Goal: Task Accomplishment & Management: Manage account settings

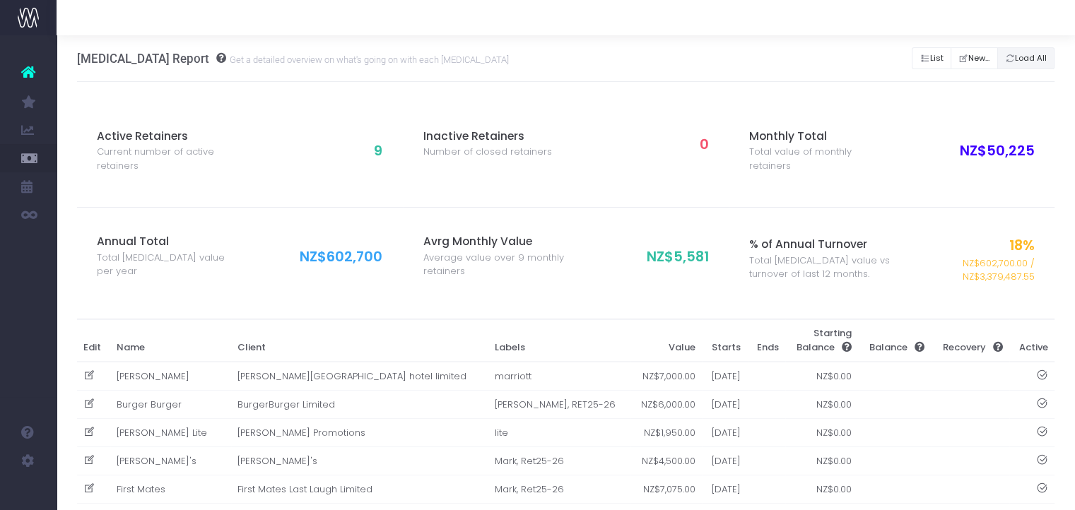
click at [1042, 54] on button "Load All" at bounding box center [1026, 58] width 58 height 22
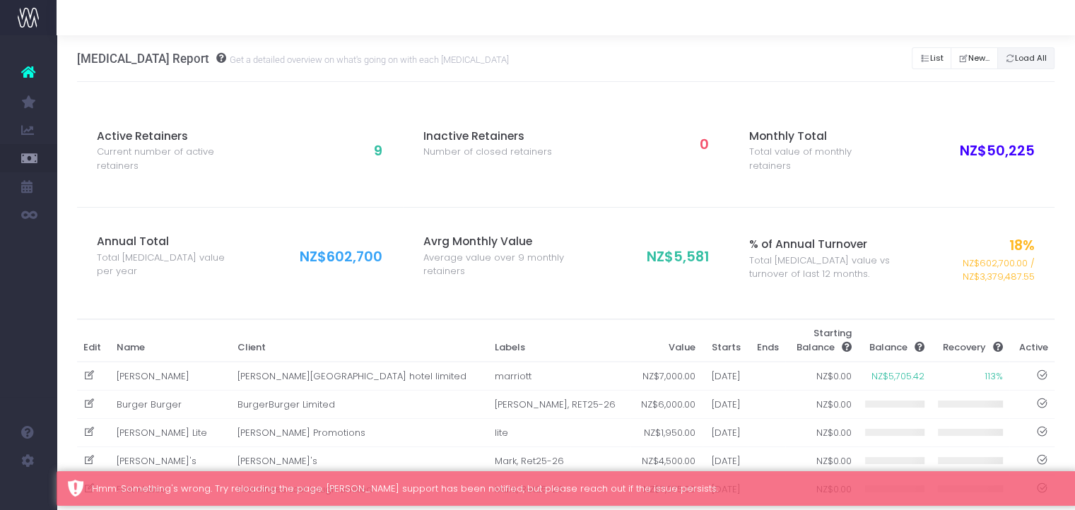
click at [1026, 63] on button "Load All" at bounding box center [1026, 58] width 58 height 22
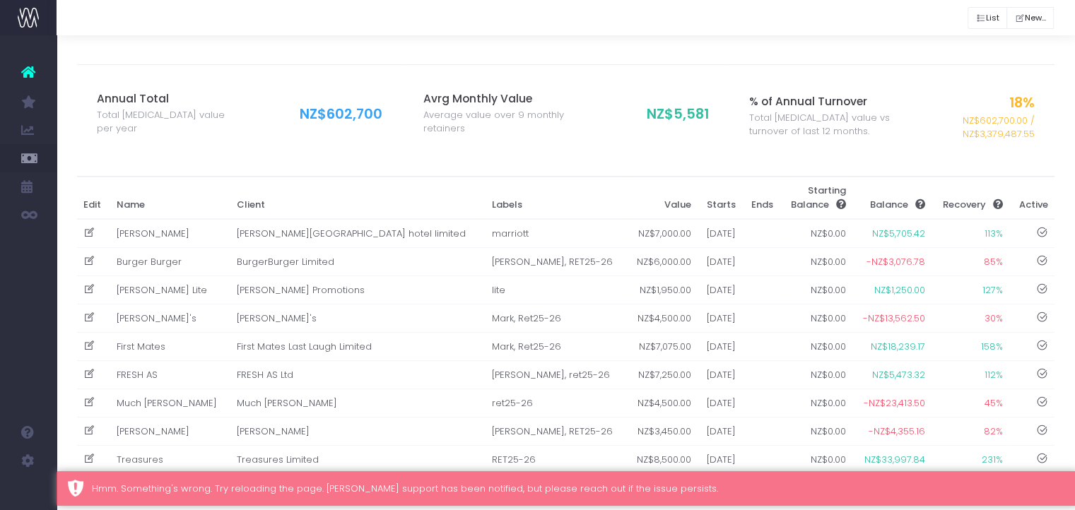
click at [673, 54] on div "Inactive Retainers Number of closed retainers 0" at bounding box center [566, 12] width 326 height 105
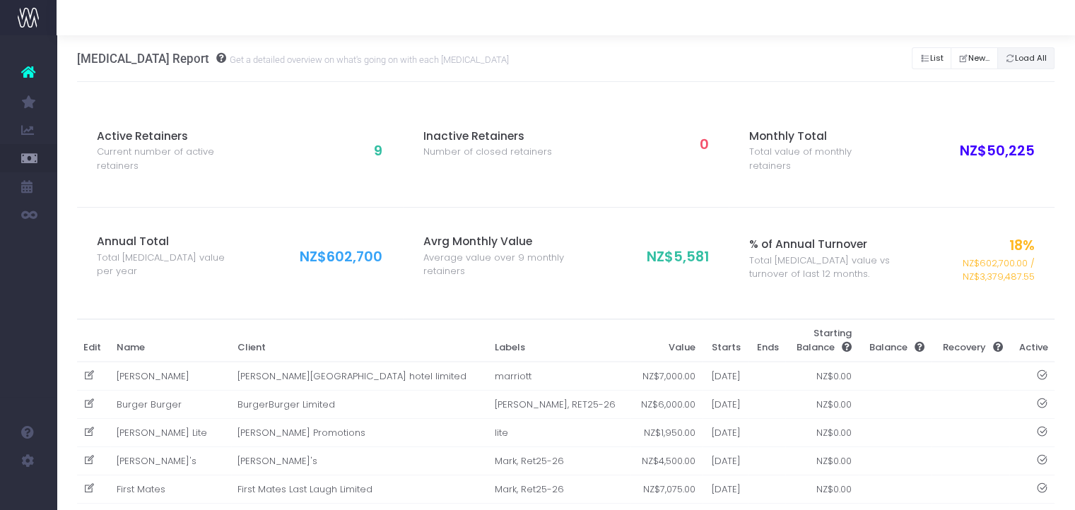
click at [1022, 66] on button "Load All" at bounding box center [1026, 58] width 58 height 22
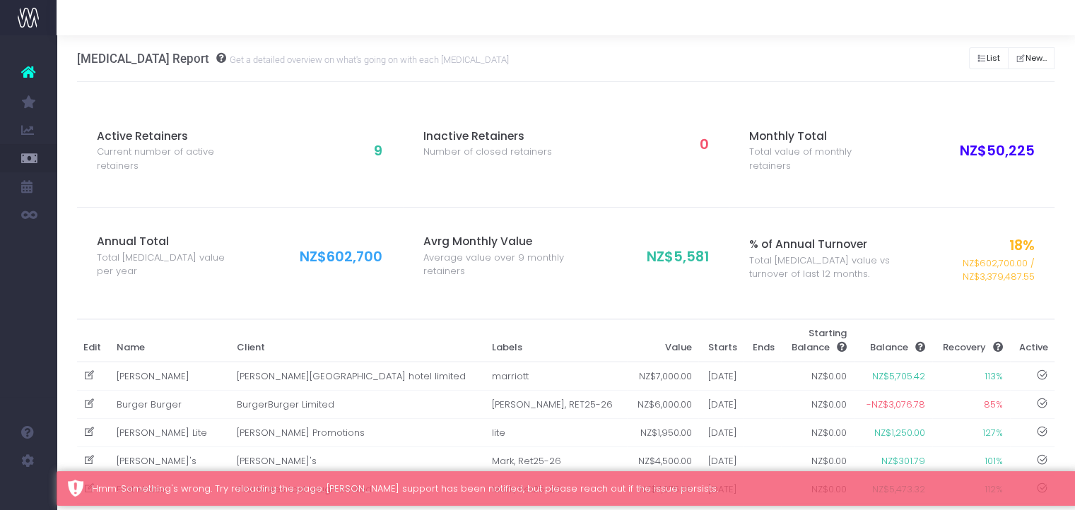
scroll to position [145, 0]
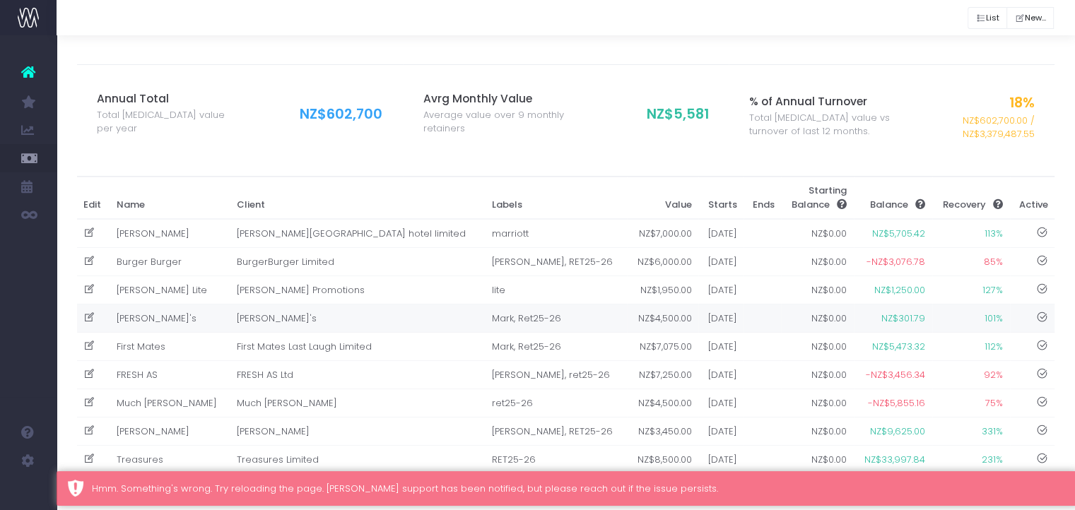
click at [485, 320] on td "Mark, Ret25-26" at bounding box center [555, 318] width 141 height 28
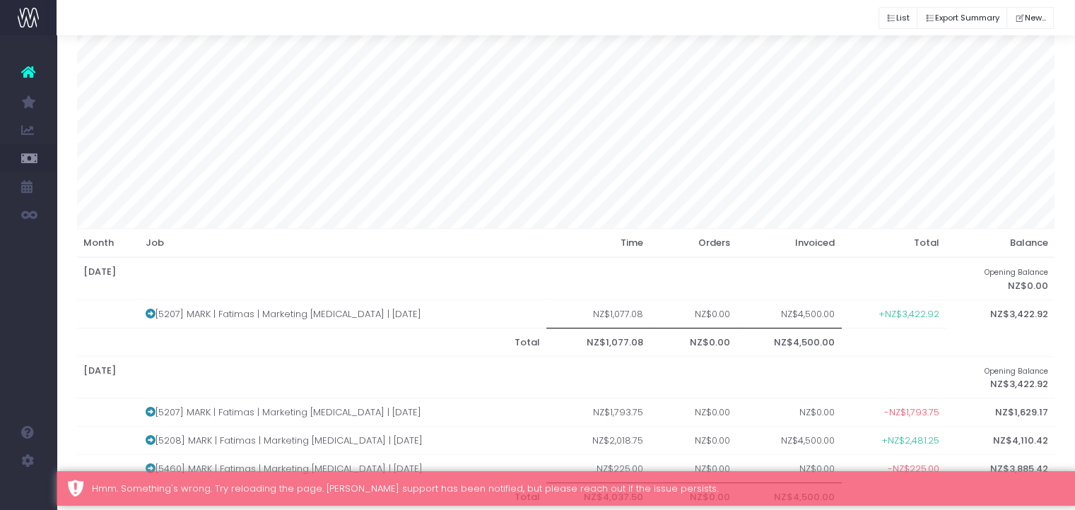
scroll to position [0, 0]
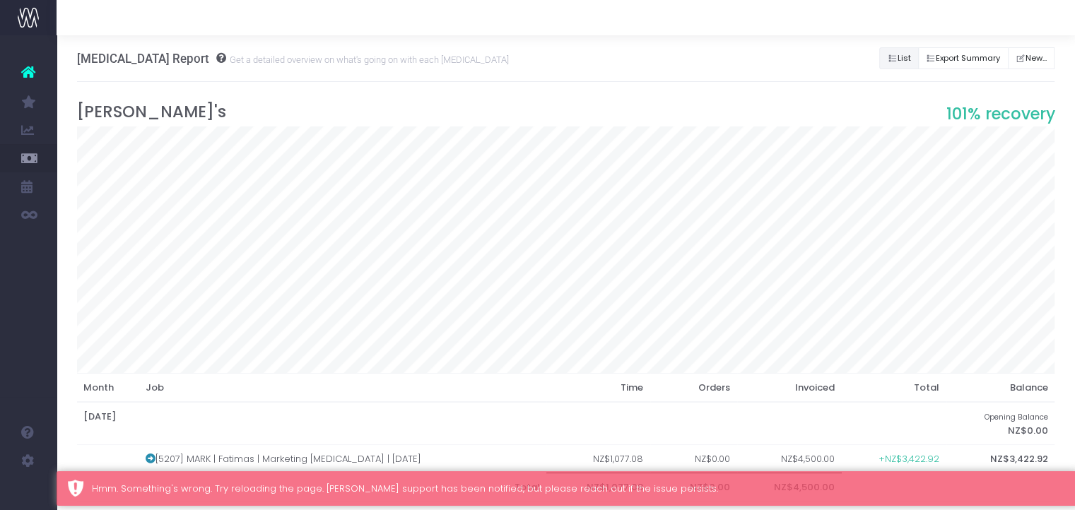
click at [887, 59] on icon "Button group with nested dropdown" at bounding box center [892, 59] width 10 height 0
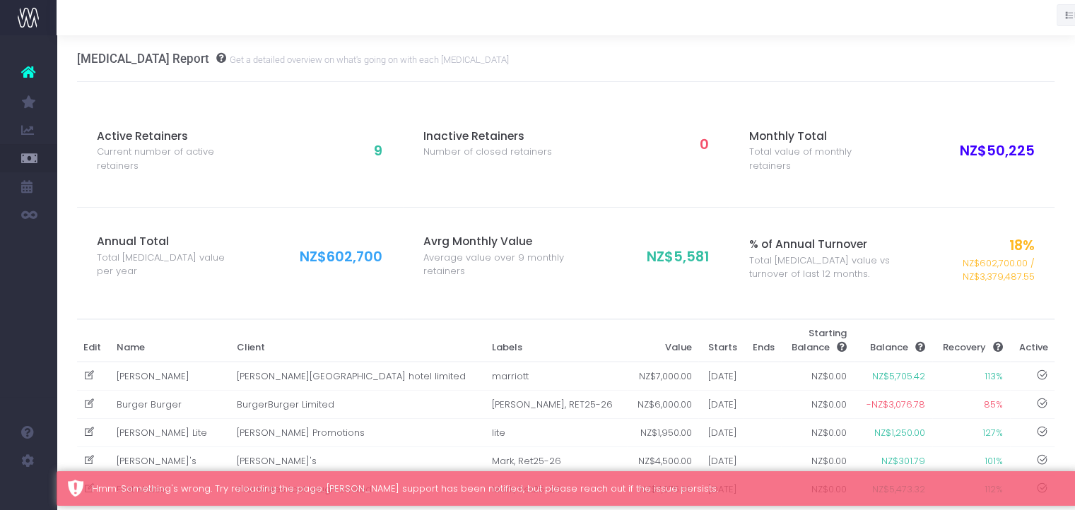
scroll to position [145, 0]
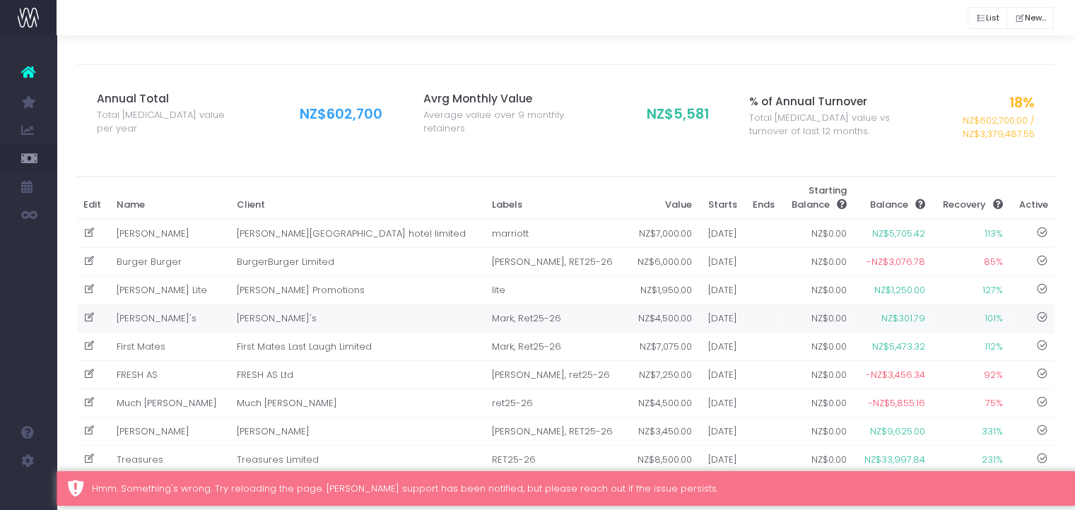
click at [91, 314] on icon at bounding box center [89, 318] width 12 height 12
type input "[PERSON_NAME]'s"
type input "Mark, Ret25-26"
type input "4500"
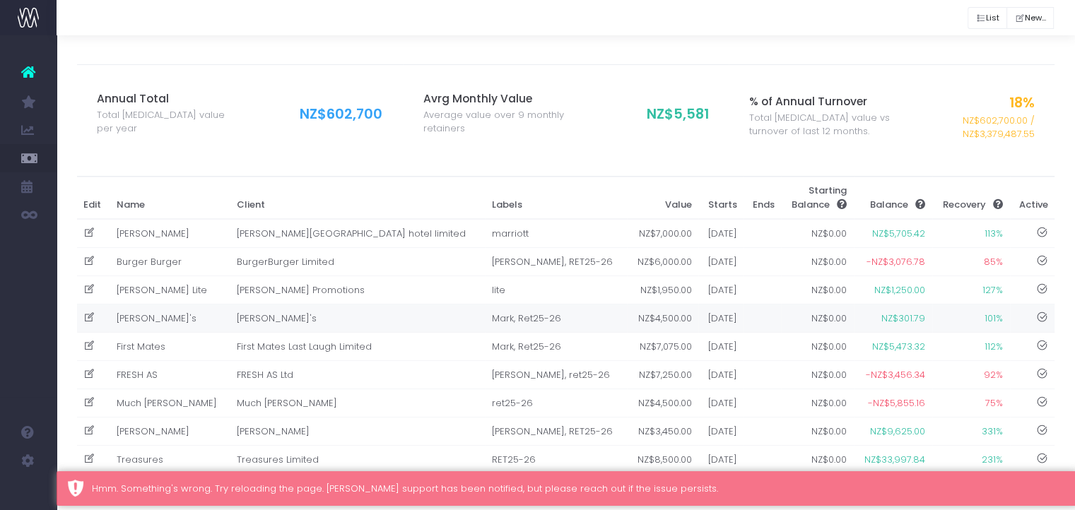
type input "01-03-2025"
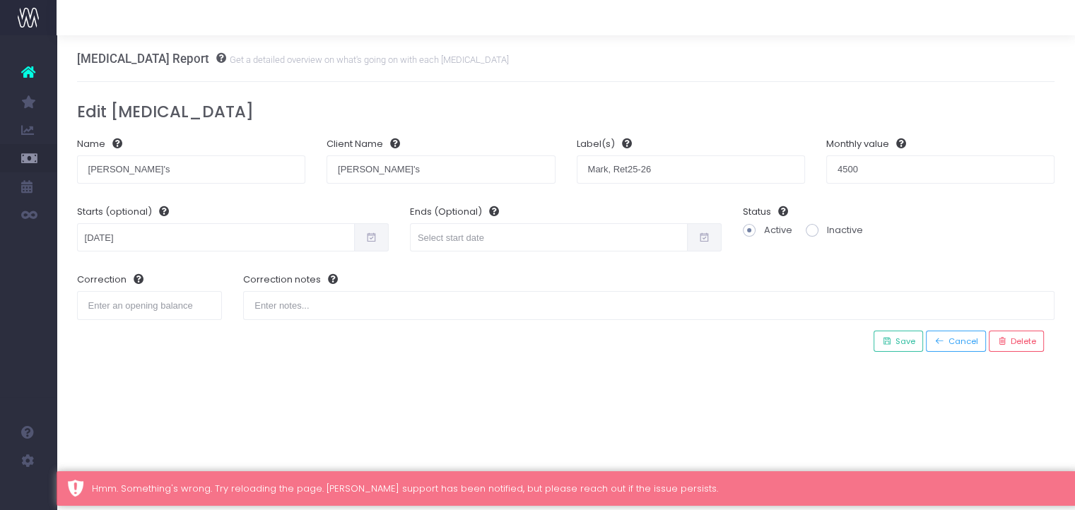
scroll to position [0, 0]
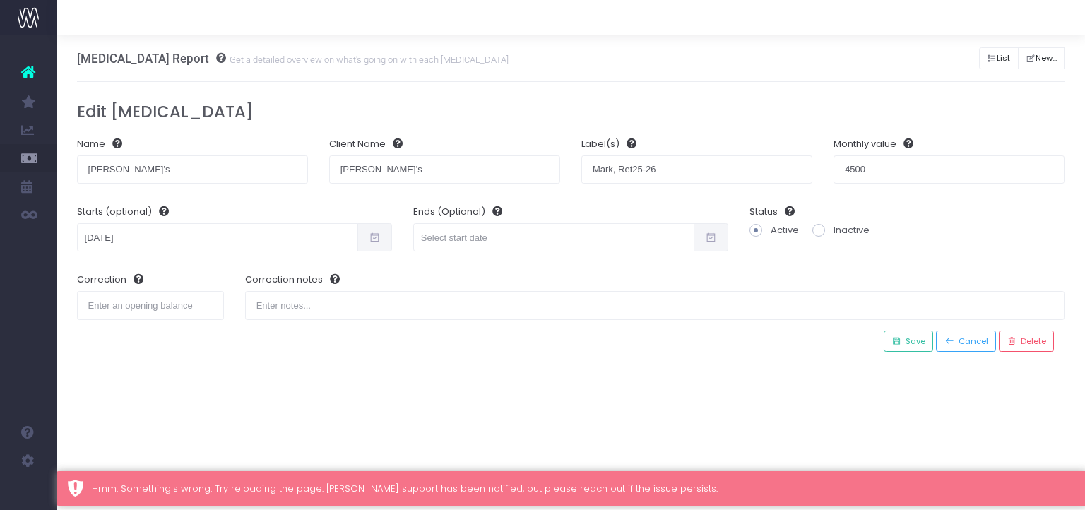
click at [362, 233] on span at bounding box center [374, 237] width 35 height 28
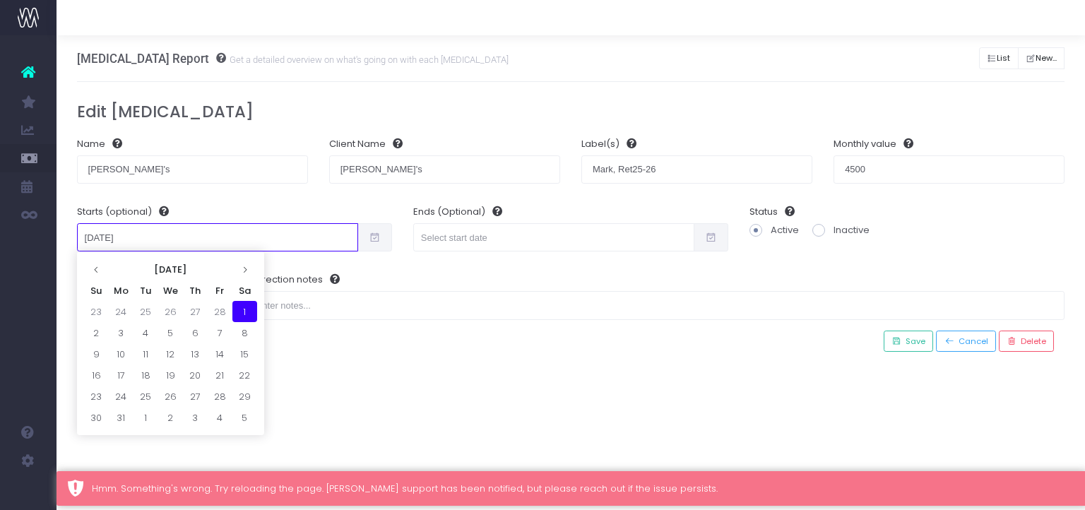
click at [281, 227] on input "01-03-2025" at bounding box center [217, 237] width 281 height 28
click at [153, 419] on td "1" at bounding box center [146, 417] width 25 height 21
type input "01-04-2025"
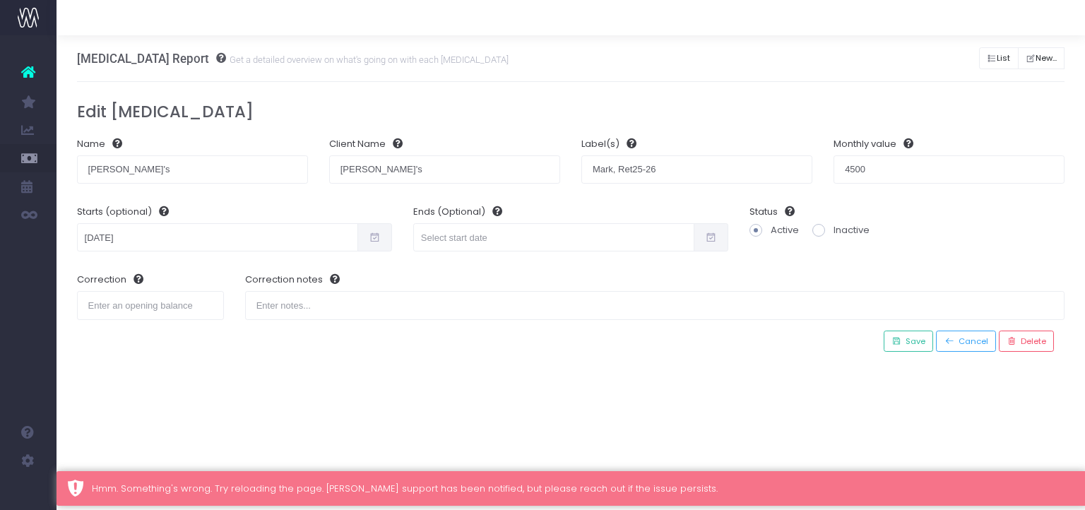
click at [353, 394] on div "Retainer Report Get a detailed overview on what's going on with each retainer L…" at bounding box center [571, 272] width 1029 height 475
click at [918, 339] on span "Save" at bounding box center [913, 342] width 24 height 12
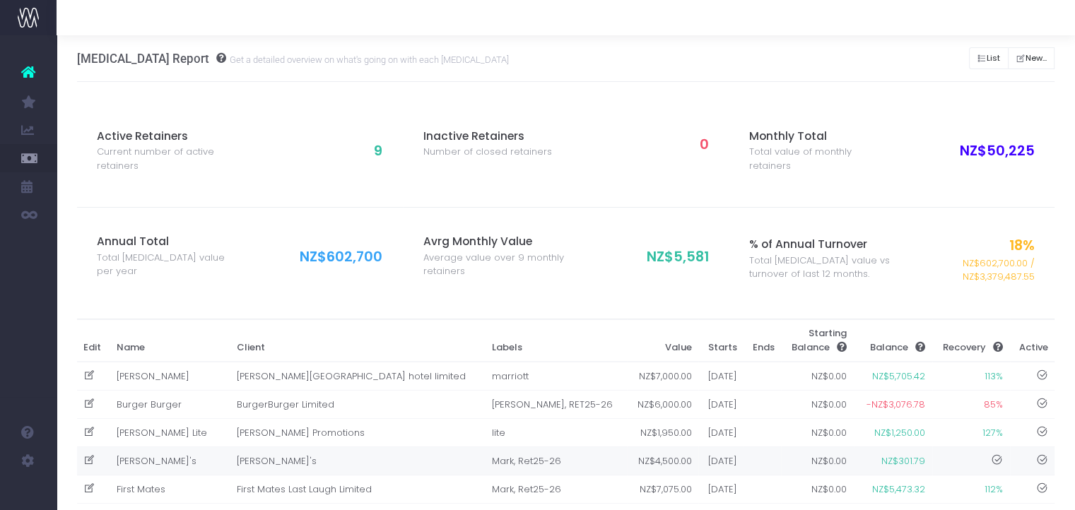
click at [367, 463] on td "[PERSON_NAME]'s" at bounding box center [357, 461] width 255 height 28
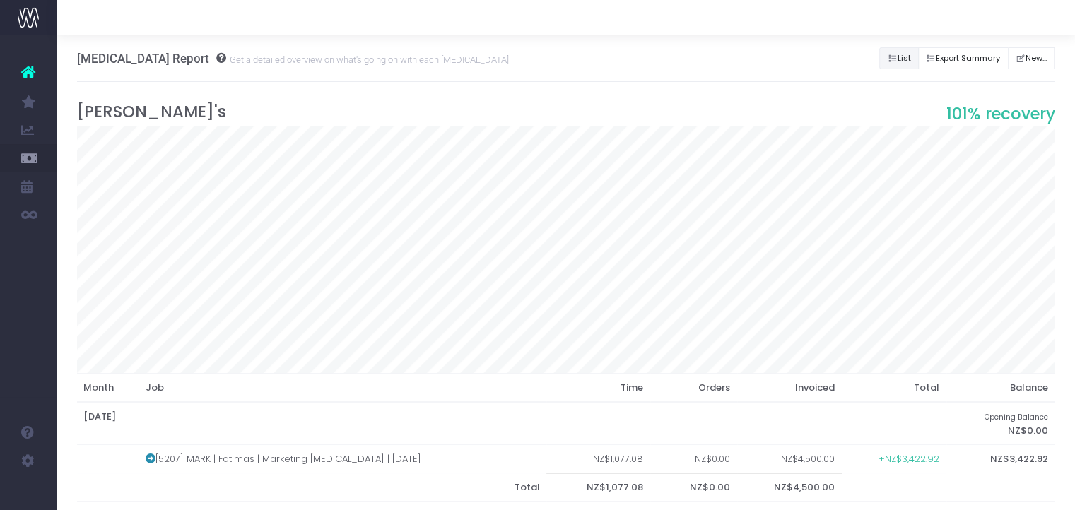
click at [897, 57] on button "List" at bounding box center [899, 58] width 40 height 22
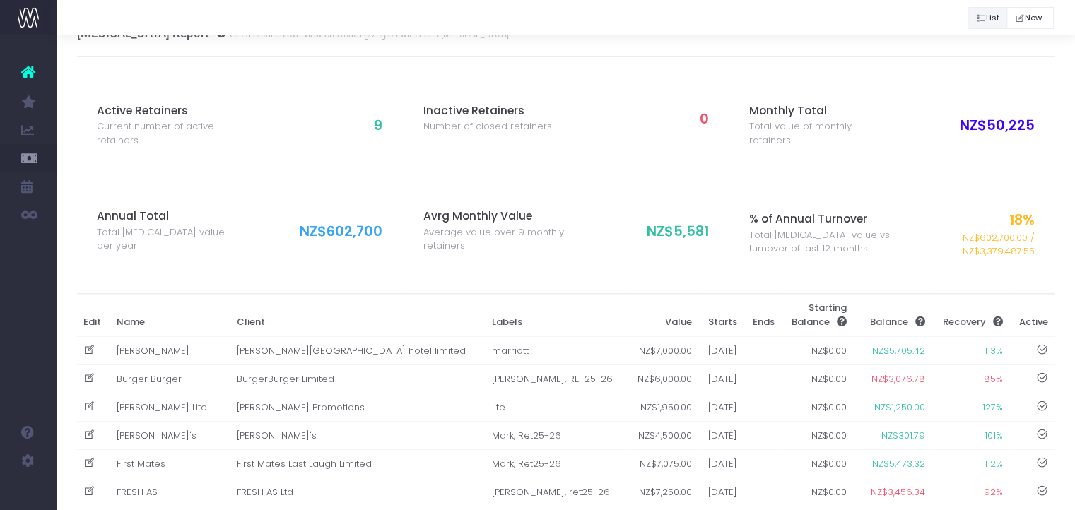
scroll to position [23, 0]
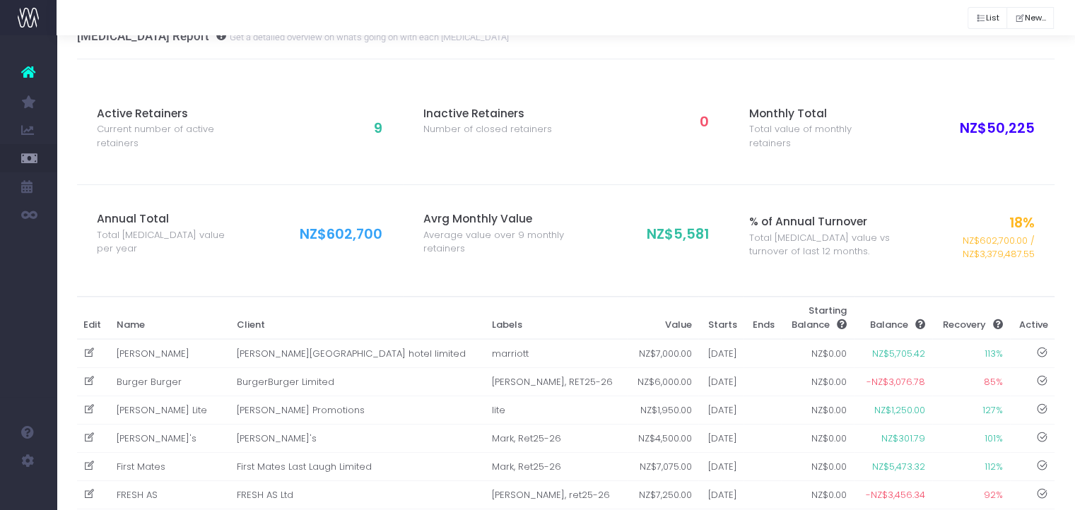
click at [152, 283] on div "Annual Total Total retainer value per year NZ$602,700" at bounding box center [240, 240] width 326 height 111
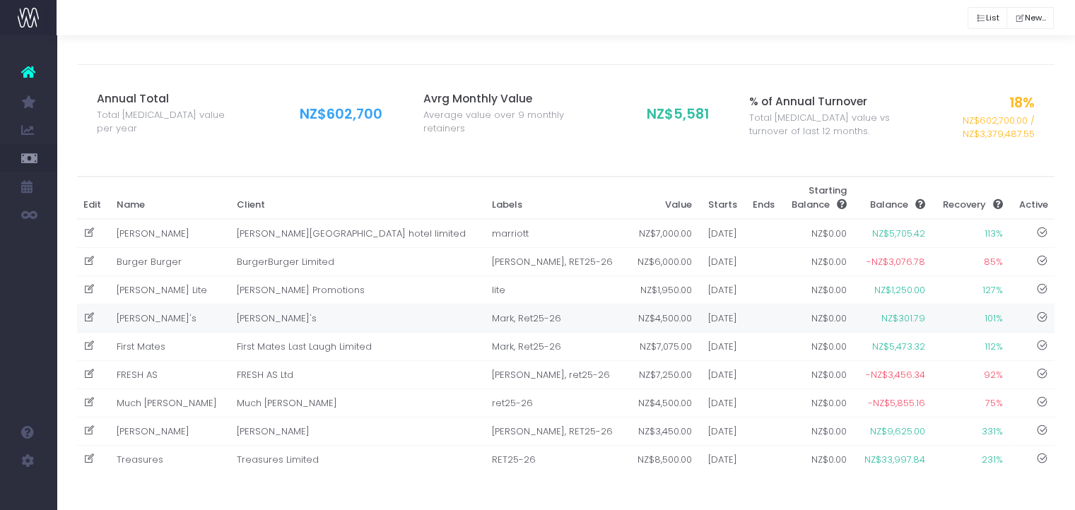
click at [230, 322] on td "[PERSON_NAME]'s" at bounding box center [357, 318] width 255 height 28
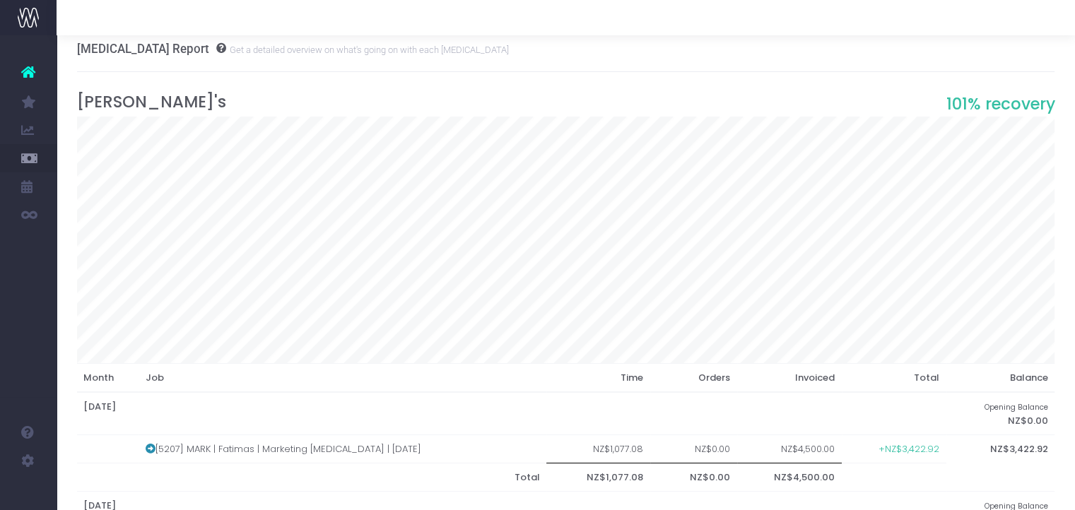
scroll to position [0, 0]
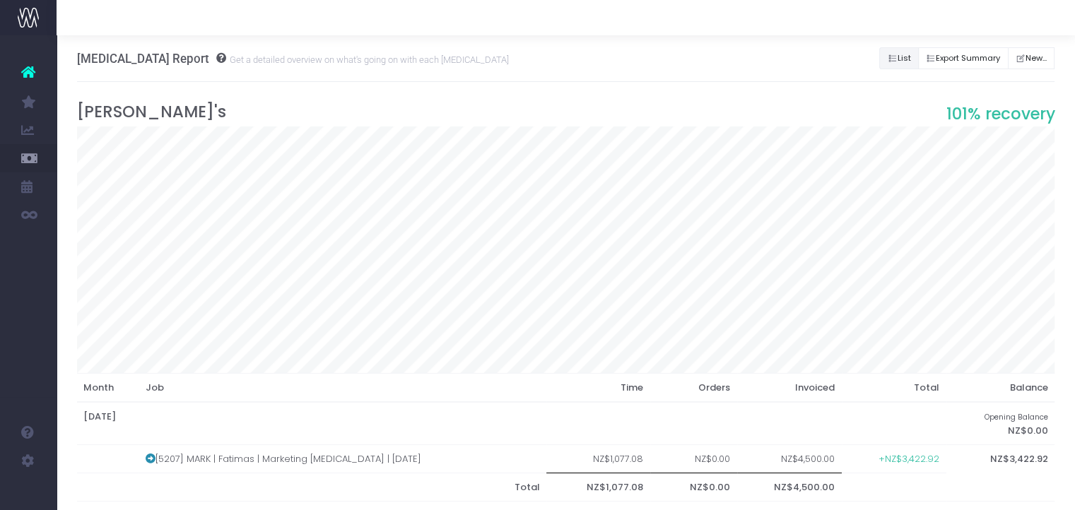
click at [888, 63] on button "List" at bounding box center [899, 58] width 40 height 22
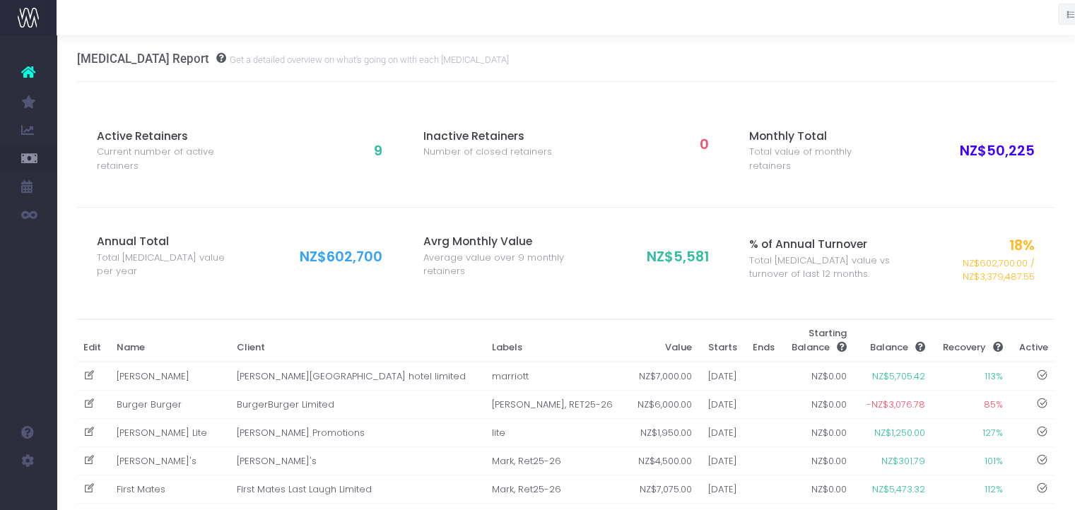
scroll to position [145, 0]
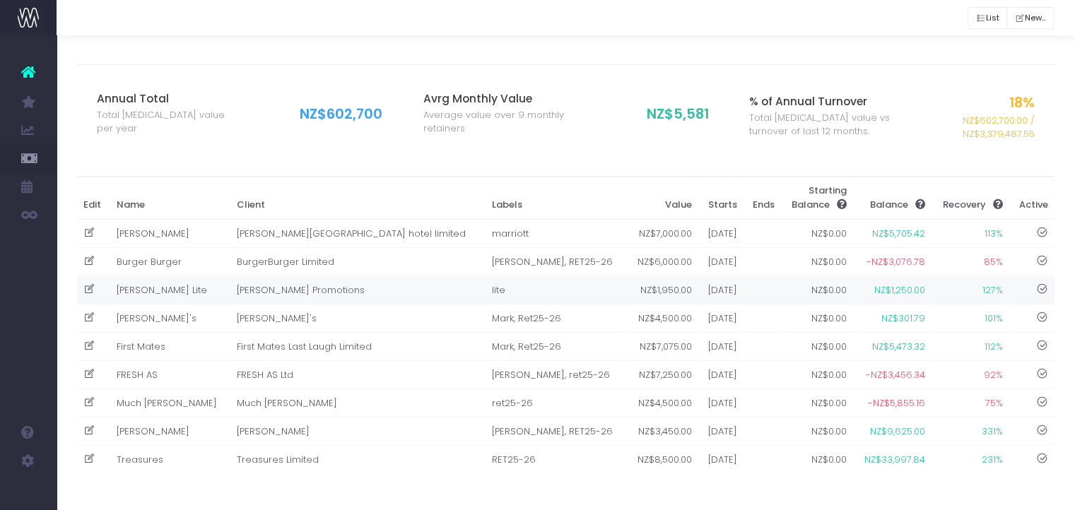
click at [347, 290] on td "[PERSON_NAME] Promotions" at bounding box center [357, 290] width 255 height 28
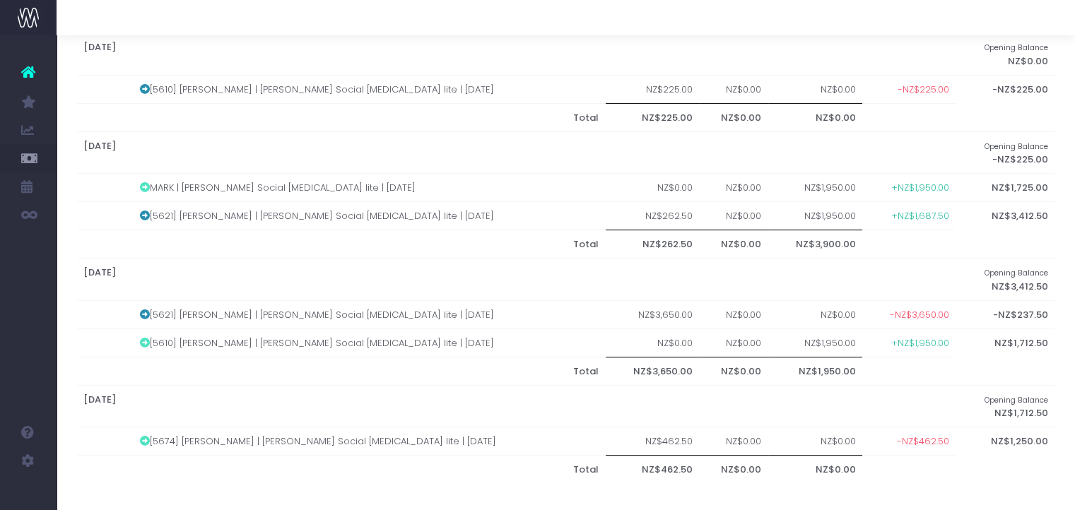
scroll to position [0, 0]
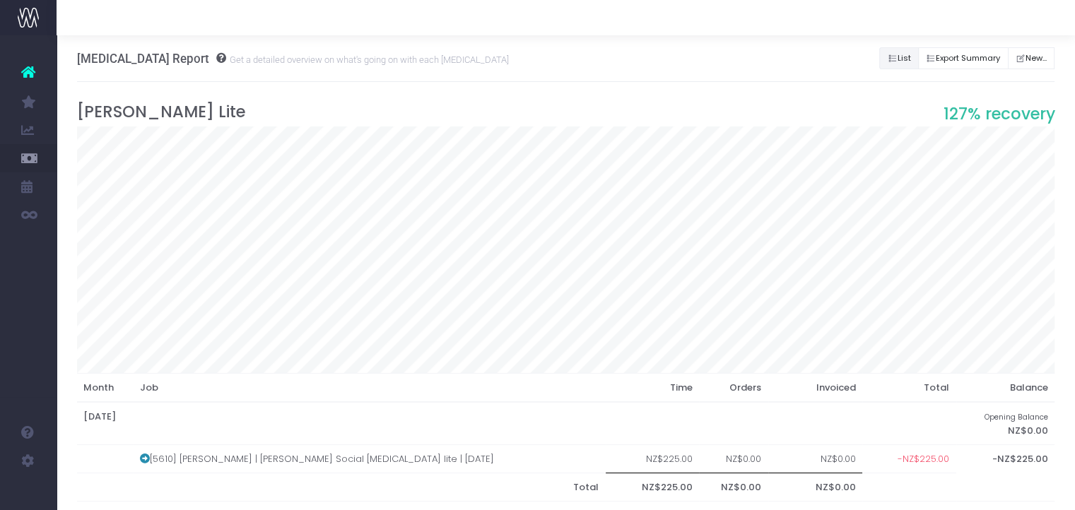
click at [887, 59] on icon "Button group with nested dropdown" at bounding box center [892, 59] width 10 height 0
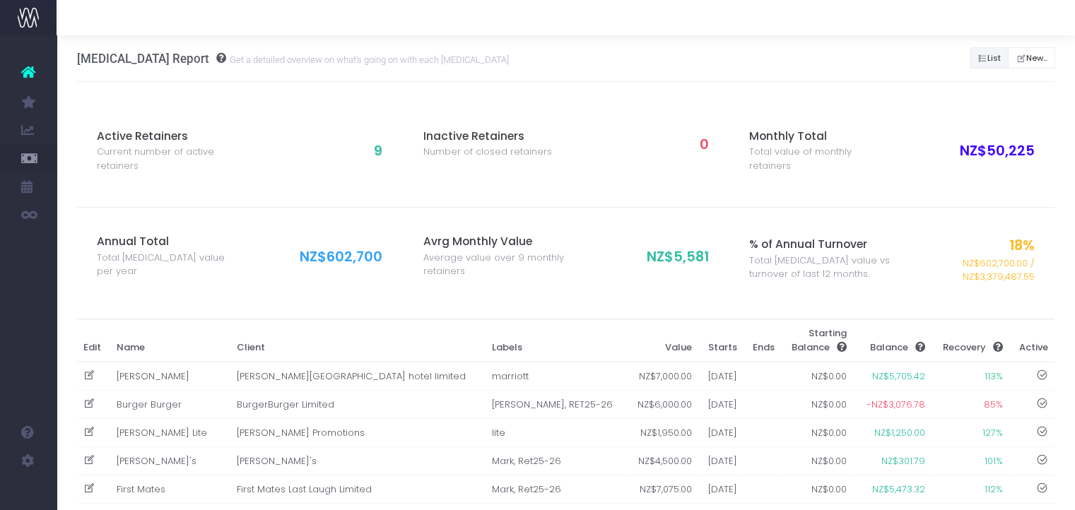
scroll to position [145, 0]
